Goal: Complete application form

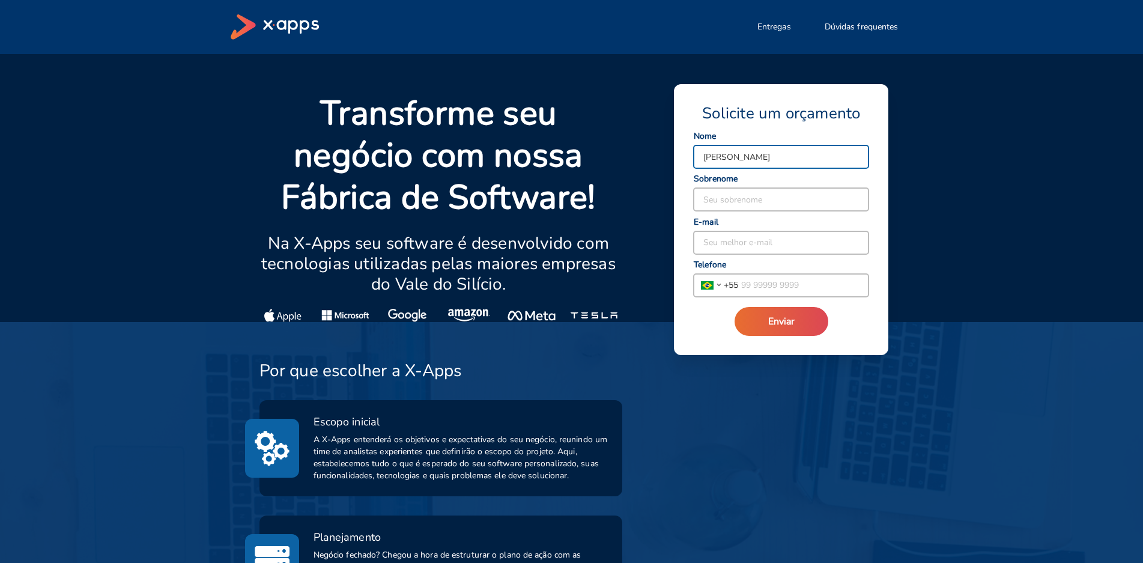
type input "[PERSON_NAME]"
click at [744, 196] on input at bounding box center [781, 199] width 175 height 23
type input "Alencar"
click at [731, 244] on input at bounding box center [781, 242] width 175 height 23
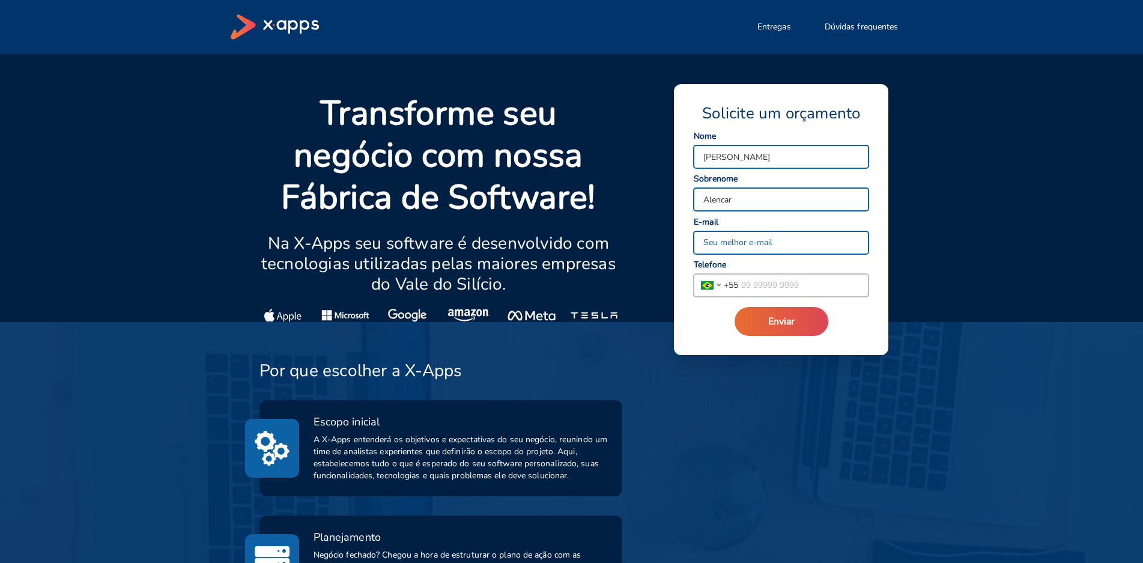
type input "lmalencar@defensoria.sp.def.br"
click at [761, 285] on input "tel" at bounding box center [803, 285] width 130 height 23
click at [782, 291] on input "(11)" at bounding box center [803, 285] width 130 height 23
paste input "3105-0919"
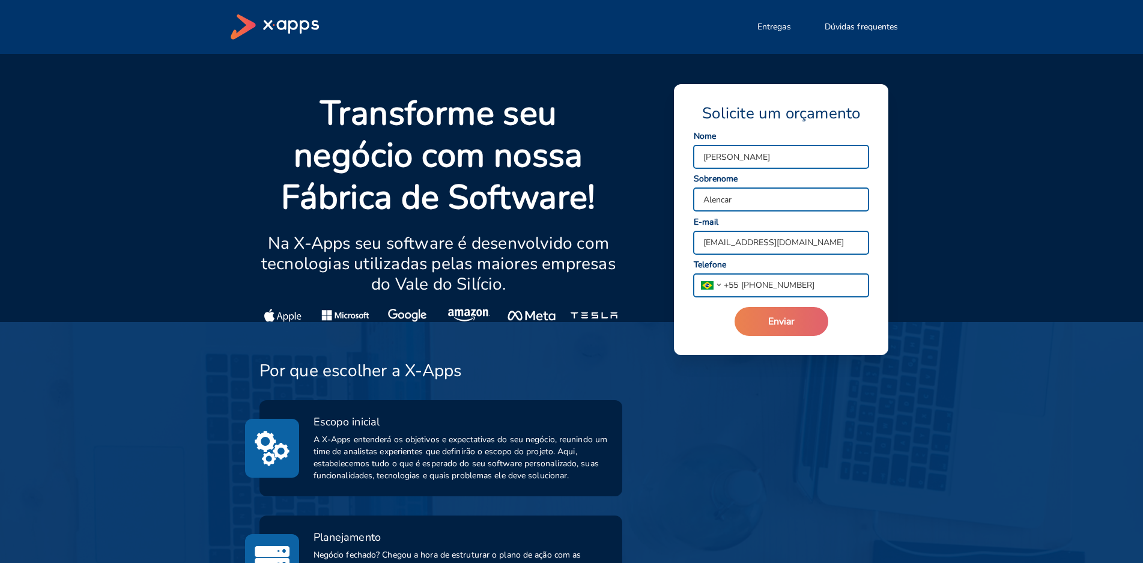
type input "(11) 3105-0919"
click at [764, 327] on button "Enviar" at bounding box center [781, 321] width 94 height 29
